Goal: Task Accomplishment & Management: Manage account settings

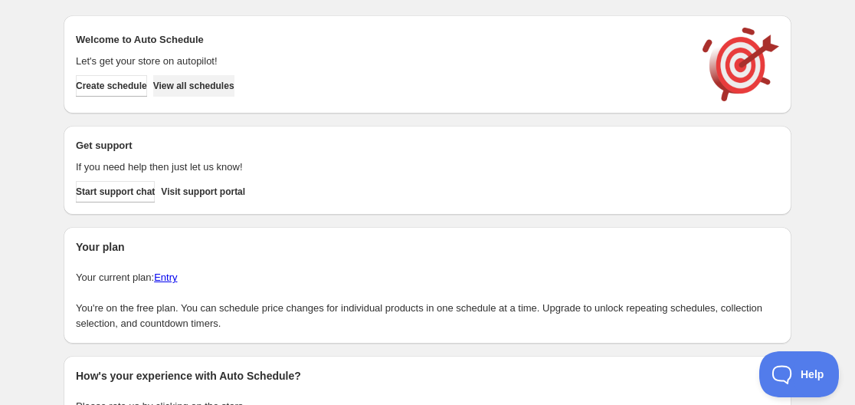
click at [218, 85] on span "View all schedules" at bounding box center [193, 86] width 81 height 12
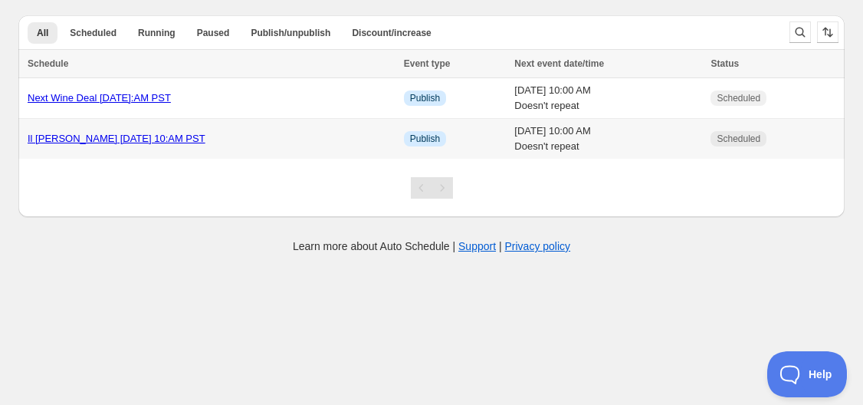
click at [120, 142] on link "Il [PERSON_NAME] [DATE] 10:AM PST" at bounding box center [117, 138] width 178 height 11
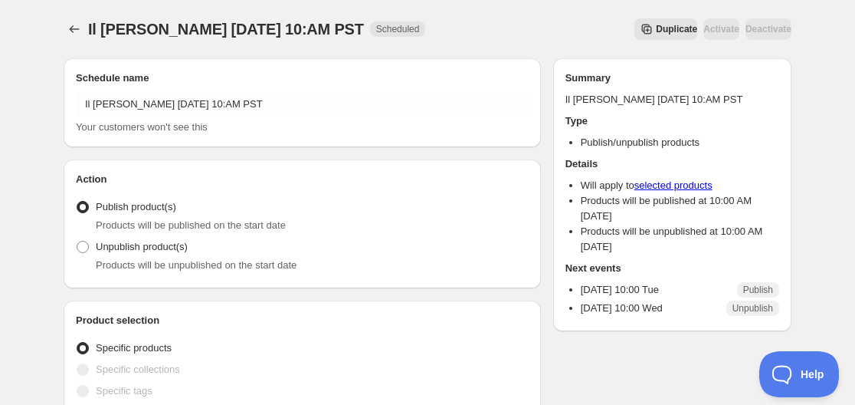
click at [477, 24] on div "Duplicate Activate Deactivate" at bounding box center [614, 28] width 354 height 21
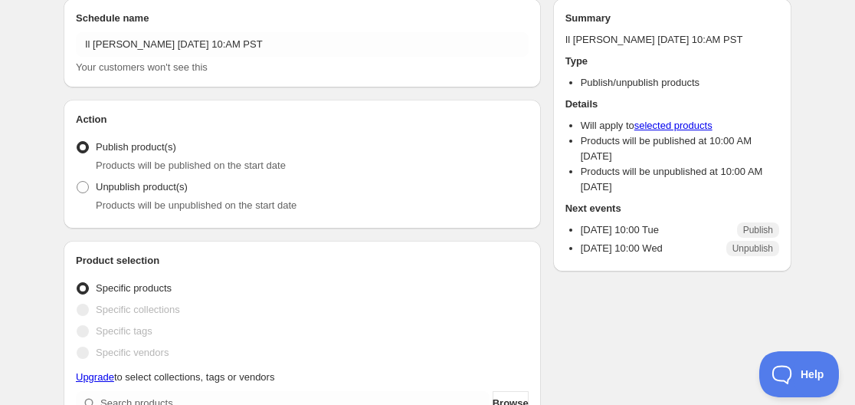
scroll to position [77, 0]
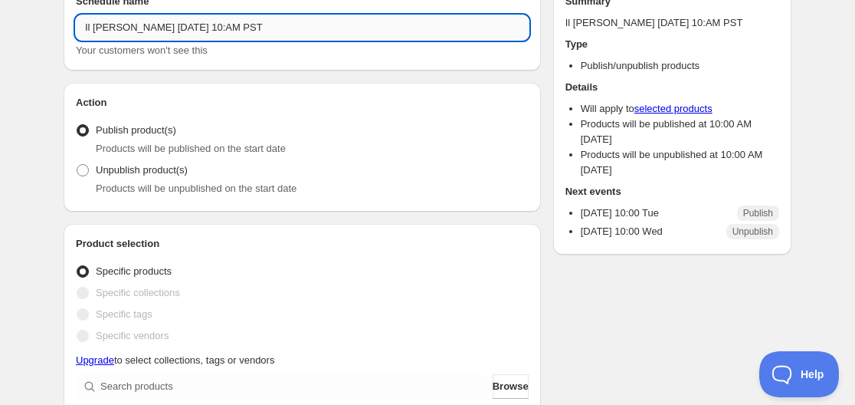
click at [205, 28] on input "Il [PERSON_NAME] [DATE] 10:AM PST" at bounding box center [302, 27] width 453 height 25
click at [208, 21] on input "Il [PERSON_NAME] [DATE] 10:AM PST" at bounding box center [302, 27] width 453 height 25
type input "Il [PERSON_NAME] [DATE] 10:00 AM PST"
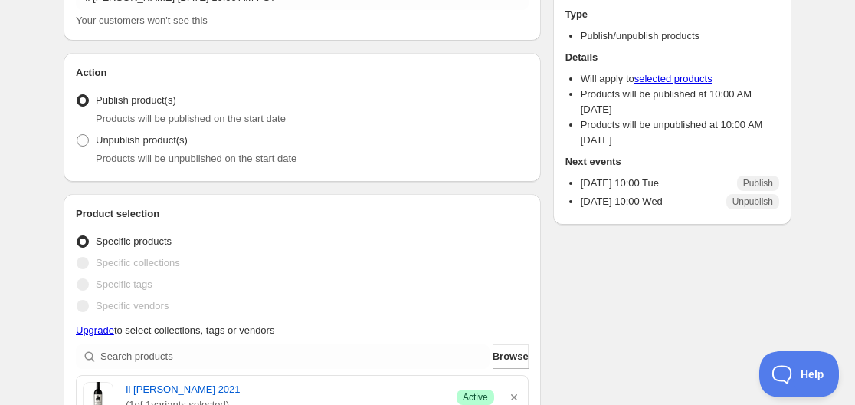
scroll to position [0, 0]
